Goal: Find specific page/section: Find specific page/section

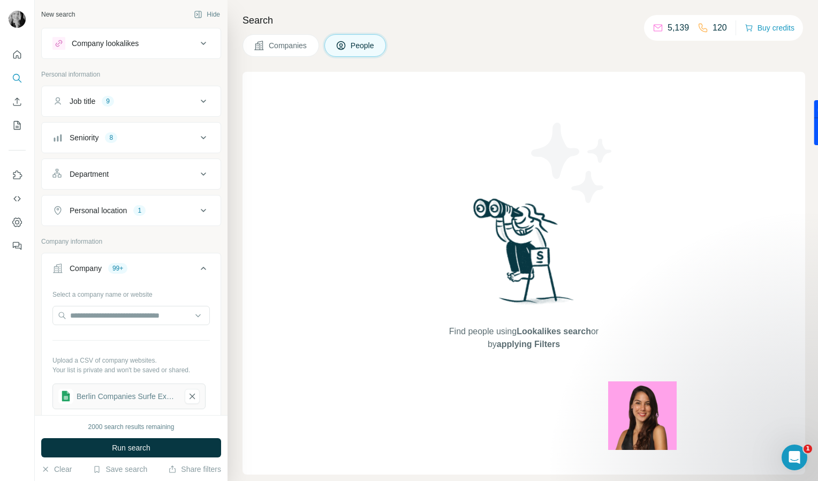
scroll to position [3800, 0]
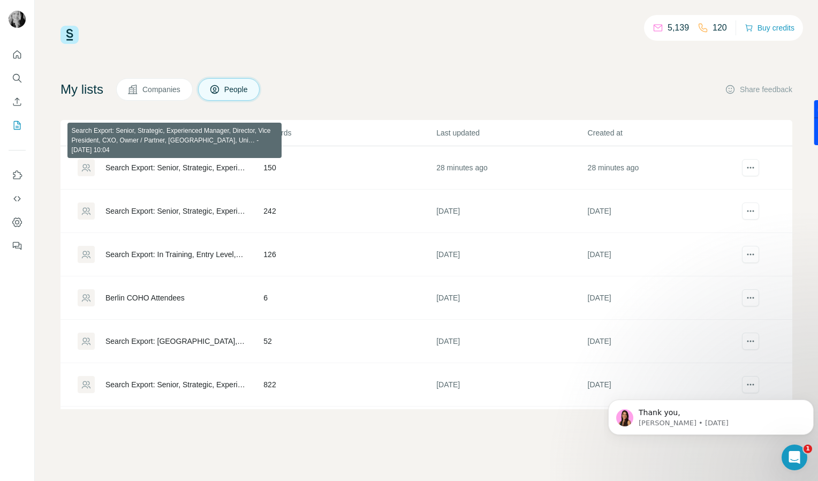
click at [206, 167] on div "Search Export: Senior, Strategic, Experienced Manager, Director, Vice President…" at bounding box center [176, 167] width 140 height 11
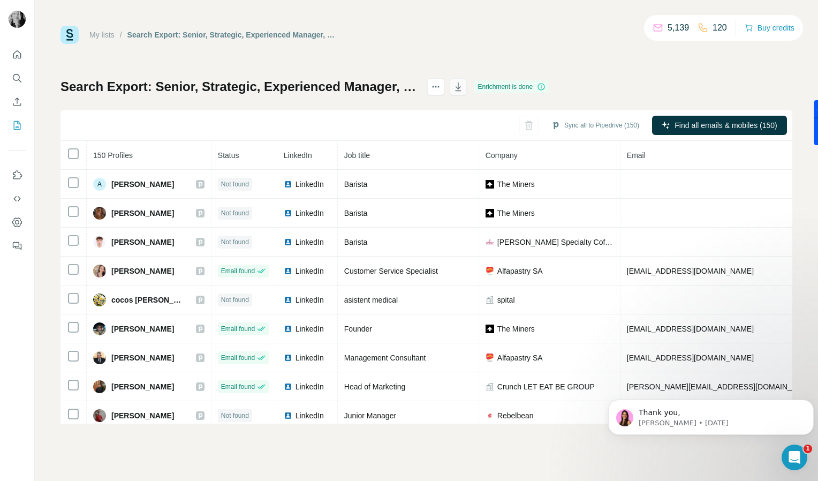
click at [464, 88] on icon "button" at bounding box center [458, 86] width 11 height 11
